Goal: Task Accomplishment & Management: Use online tool/utility

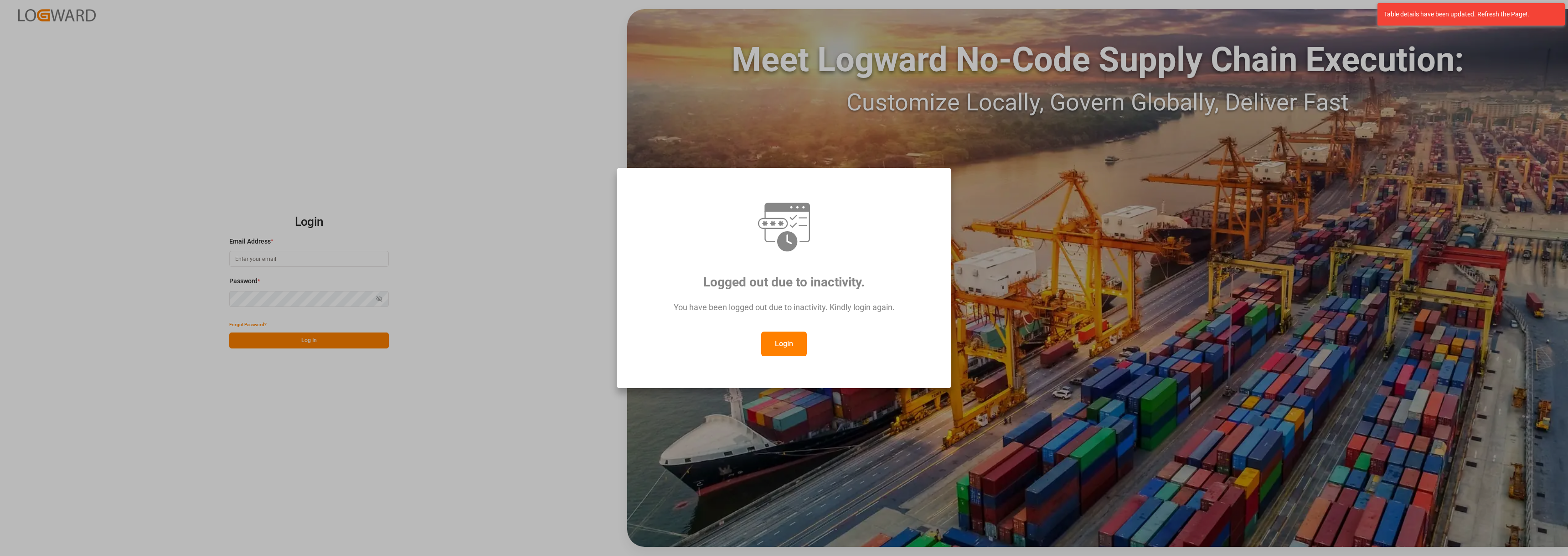
click at [791, 349] on button "Login" at bounding box center [784, 343] width 46 height 24
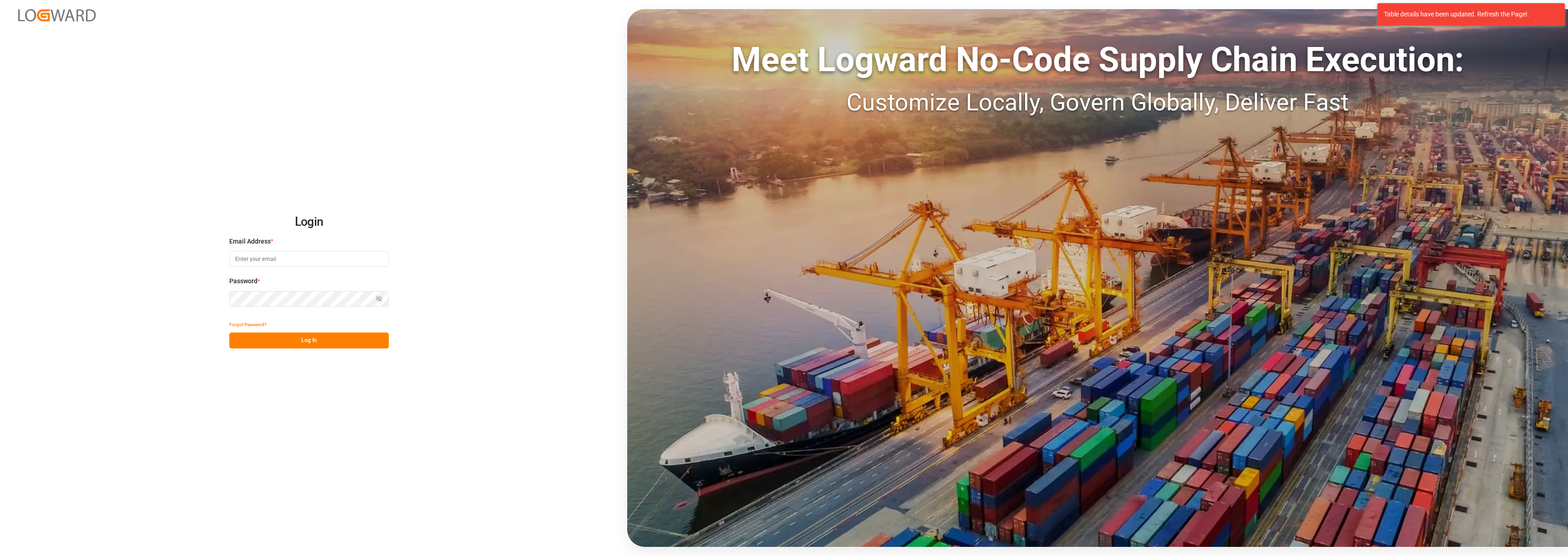
click at [319, 261] on input at bounding box center [309, 259] width 159 height 16
click at [304, 263] on input at bounding box center [309, 259] width 159 height 16
type input "[PERSON_NAME][EMAIL_ADDRESS][PERSON_NAME][DOMAIN_NAME]"
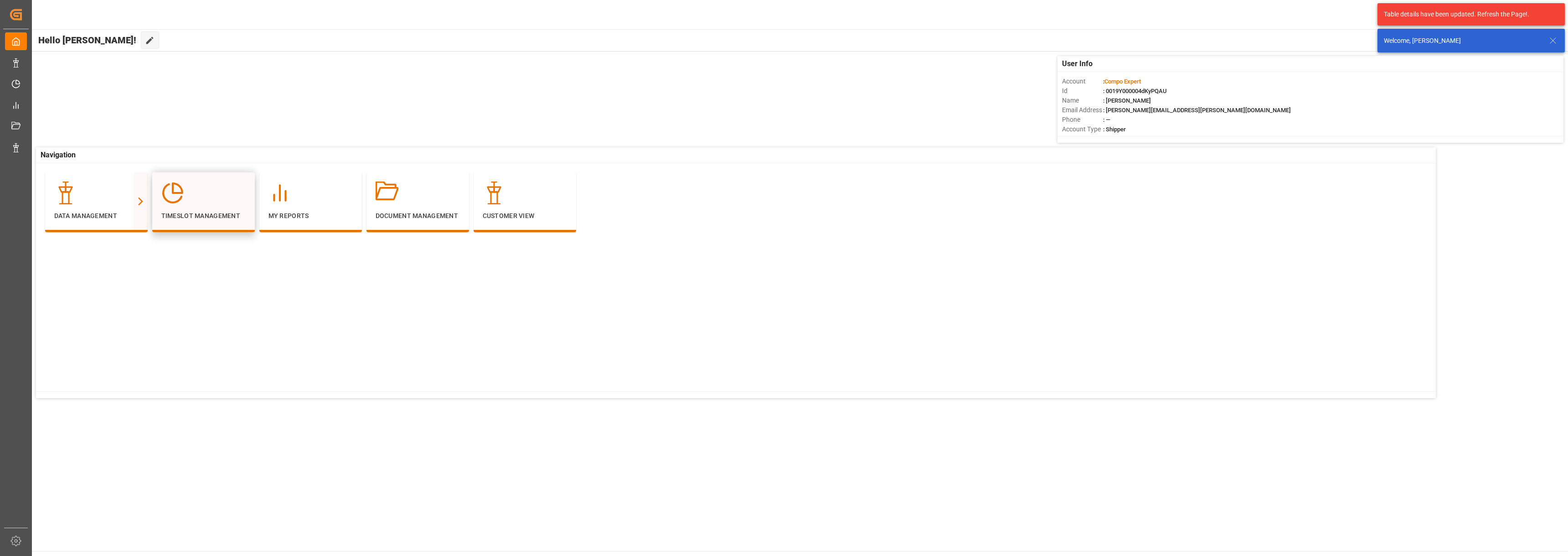
click at [194, 206] on div "Timeslot Management" at bounding box center [203, 201] width 85 height 39
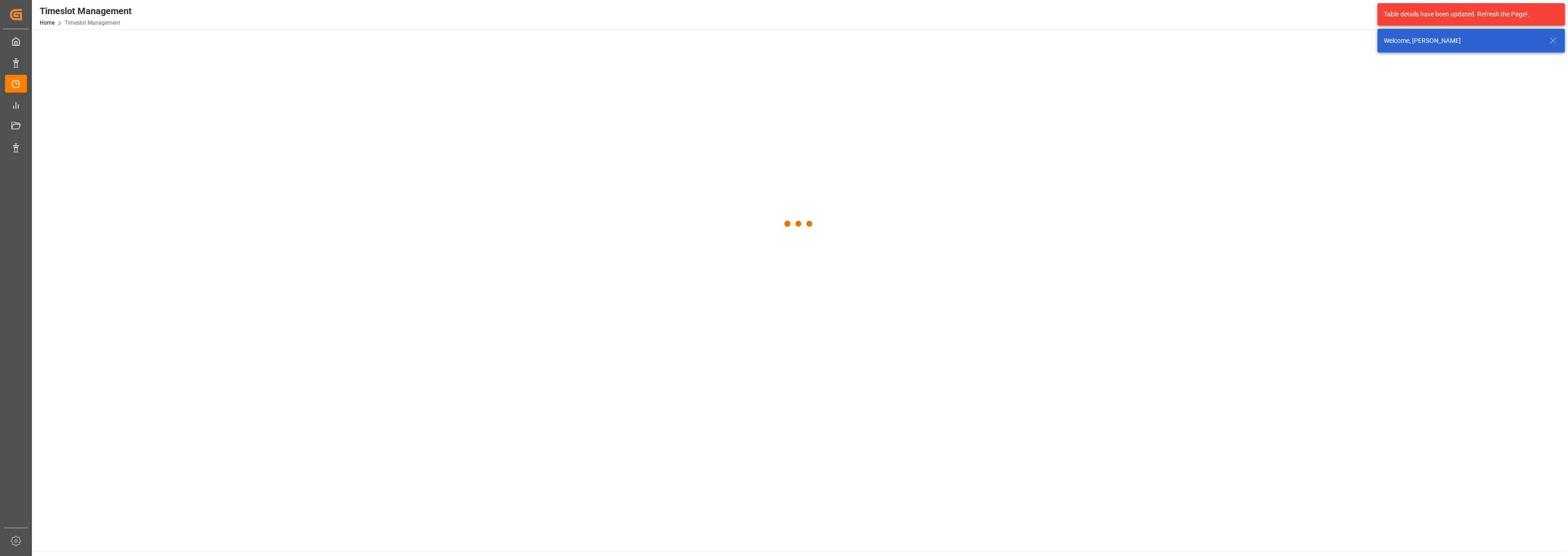
click at [200, 200] on div at bounding box center [799, 223] width 1535 height 389
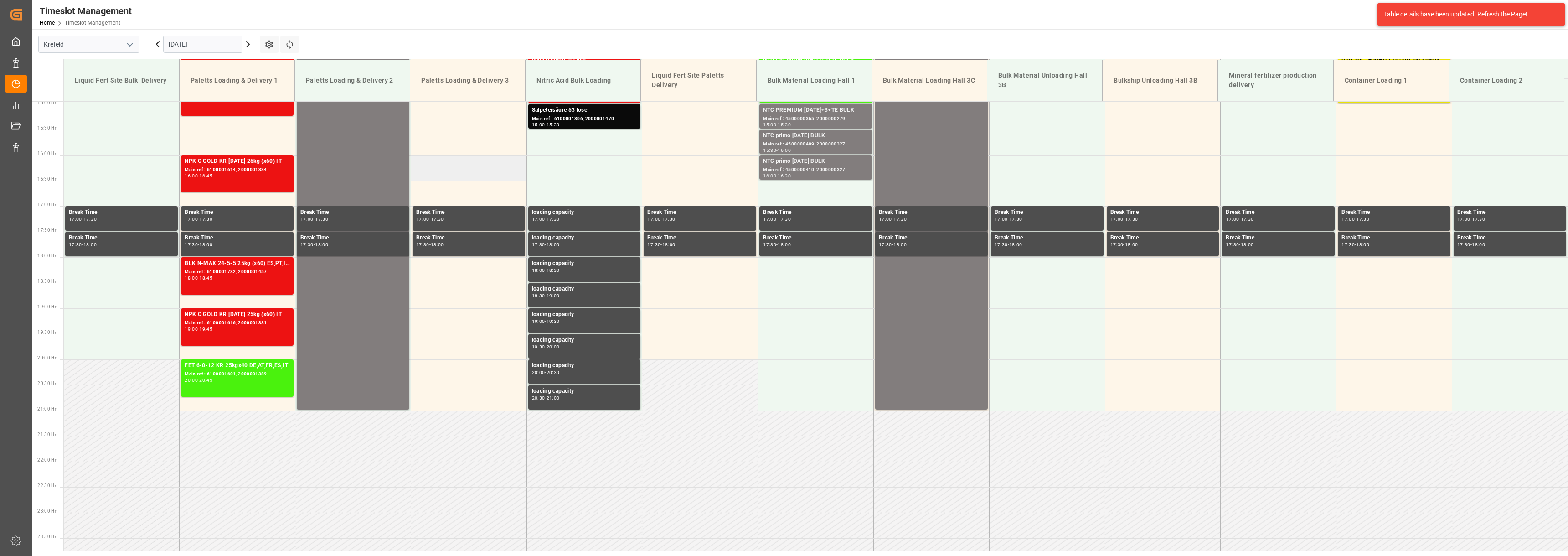
scroll to position [770, 0]
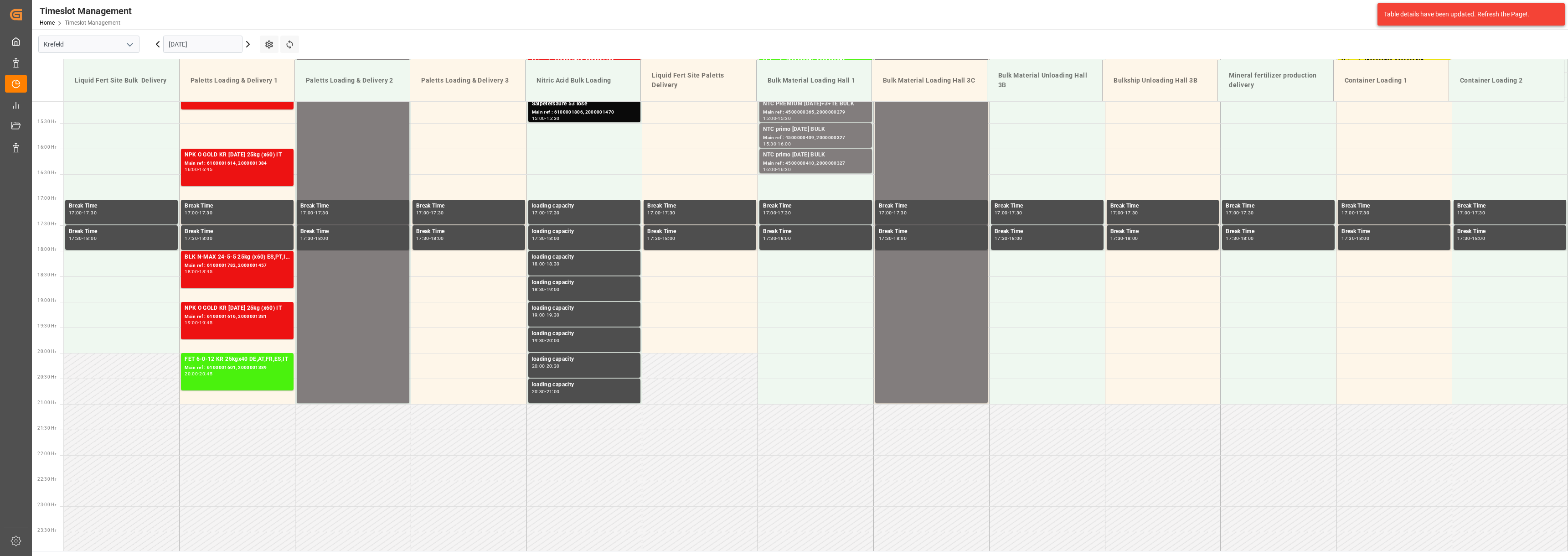
click at [208, 41] on input "[DATE]" at bounding box center [203, 44] width 79 height 17
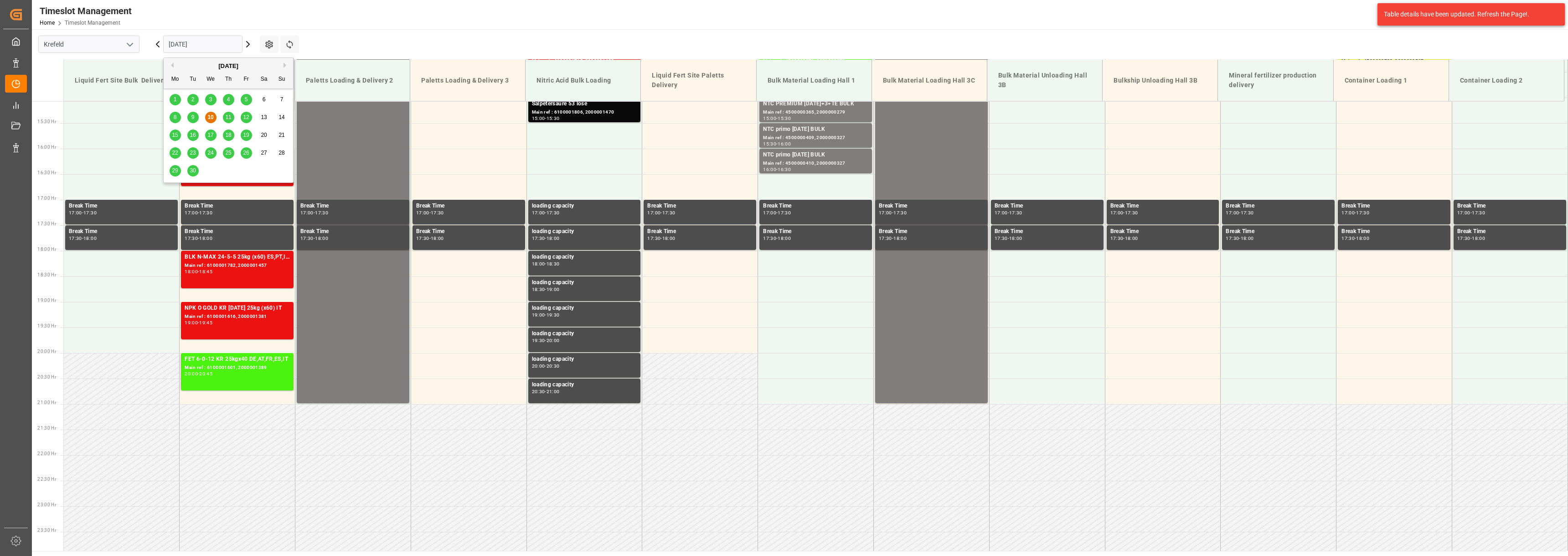
click at [176, 135] on span "15" at bounding box center [175, 135] width 6 height 6
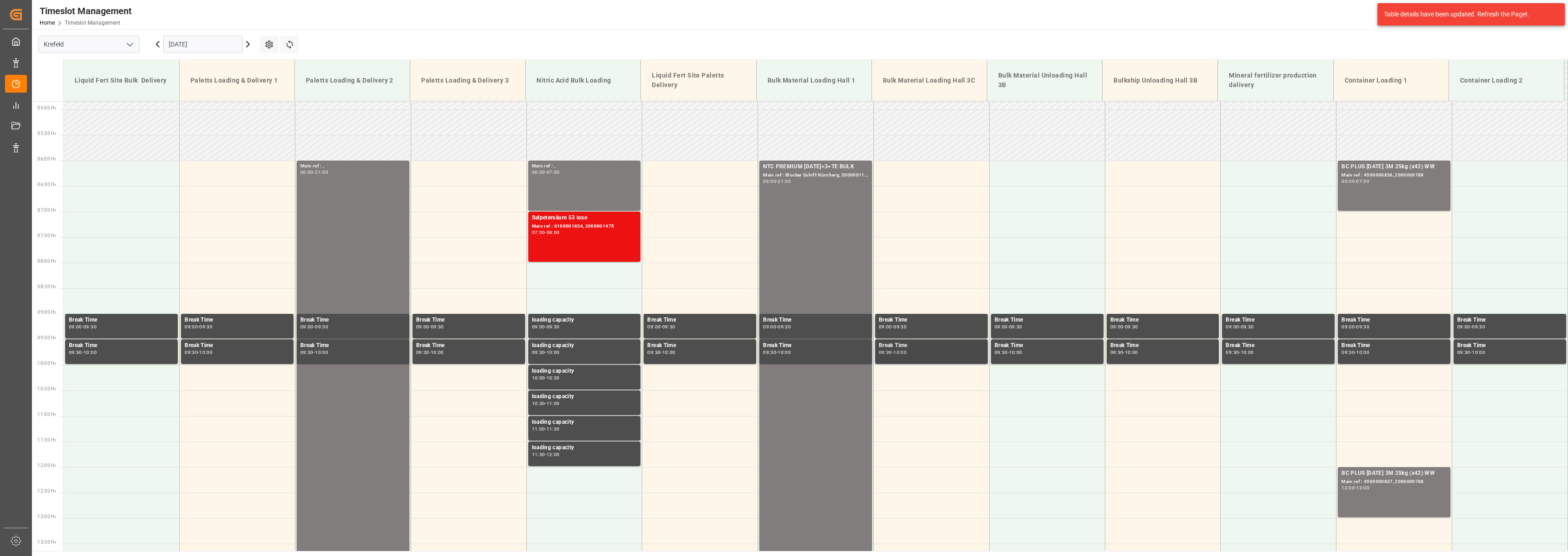
scroll to position [222, 0]
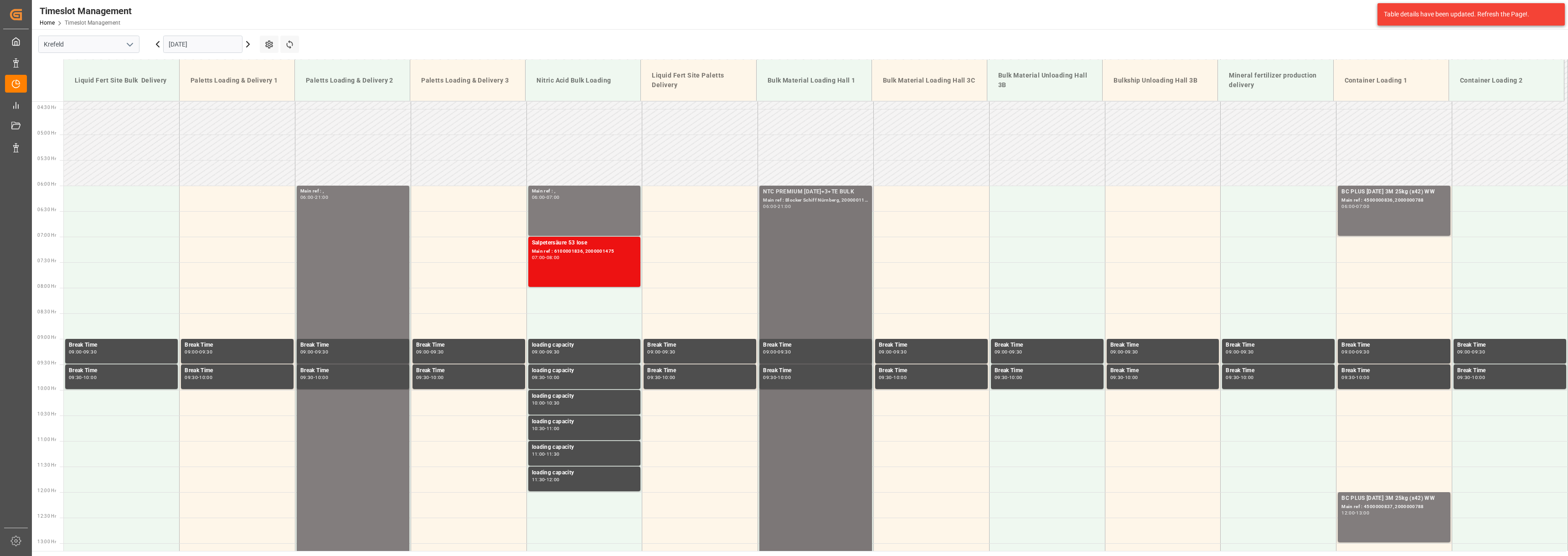
click at [810, 199] on div "Main ref : Blocker Schiff Nürnberg, 2000001109" at bounding box center [816, 200] width 105 height 8
